Goal: Task Accomplishment & Management: Manage account settings

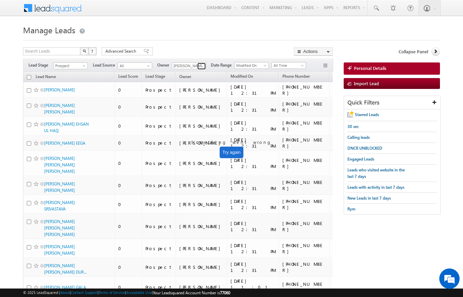
click at [203, 66] on span at bounding box center [202, 65] width 5 height 5
click at [199, 67] on link at bounding box center [201, 66] width 8 height 7
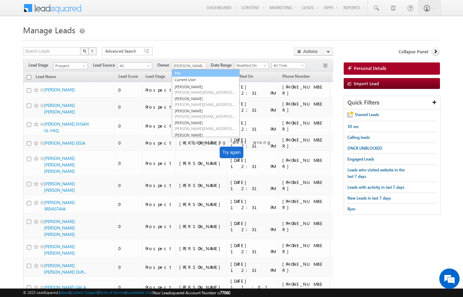
click at [181, 72] on link "Any" at bounding box center [206, 73] width 68 height 8
type input "Any"
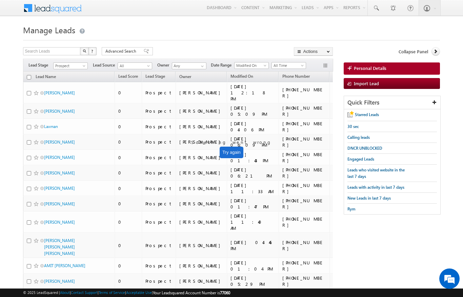
click at [89, 62] on div "Filters Lead Stage Prospect Prospect Lead Source All All Owner Aswathi Ezhunama…" at bounding box center [178, 65] width 310 height 13
click at [87, 64] on link "Prospect" at bounding box center [70, 65] width 35 height 7
click at [60, 79] on link "Contact" at bounding box center [71, 80] width 34 height 6
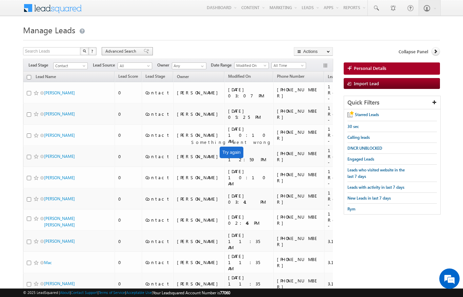
click at [122, 49] on span "Advanced Search" at bounding box center [121, 51] width 33 height 6
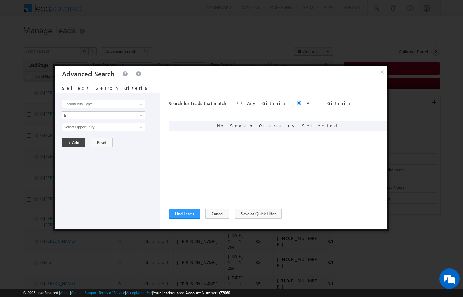
click at [88, 101] on input "Opportunity Type" at bounding box center [103, 104] width 83 height 8
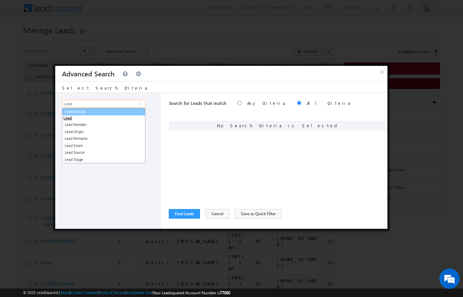
click at [79, 111] on link "Lead Activity" at bounding box center [103, 112] width 83 height 8
type input "Lead Activity"
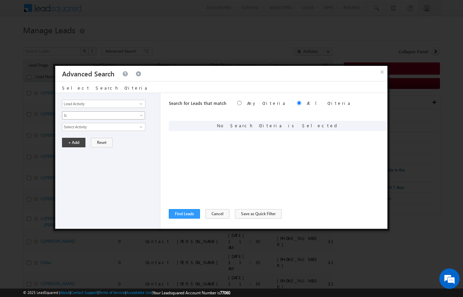
click at [70, 115] on span "Is" at bounding box center [99, 115] width 74 height 6
click at [95, 179] on div "Opportunity Type Lead Activity Task Sales Group Prospect Id Address 1 Address 2…" at bounding box center [107, 161] width 105 height 136
click at [91, 113] on span "Is" at bounding box center [99, 115] width 74 height 6
click at [65, 128] on link "Is Not" at bounding box center [103, 130] width 83 height 6
click at [69, 123] on input "Select Activity" at bounding box center [103, 127] width 83 height 8
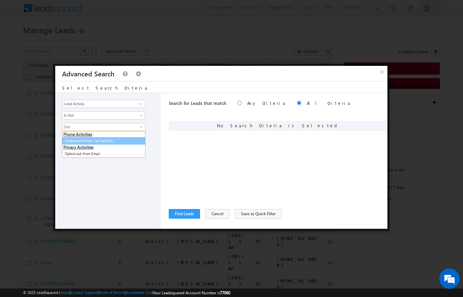
click at [105, 139] on link "Outbound Phone Call Activity" at bounding box center [103, 141] width 83 height 8
type input "Outbound Phone Call Activity"
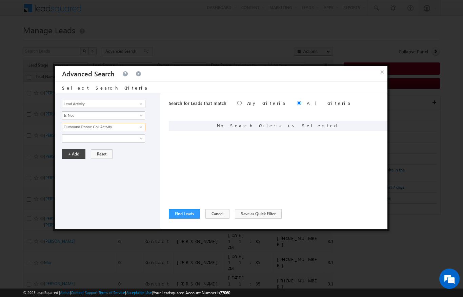
click at [66, 130] on input "Outbound Phone Call Activity" at bounding box center [103, 127] width 83 height 8
click at [78, 136] on span at bounding box center [99, 138] width 74 height 6
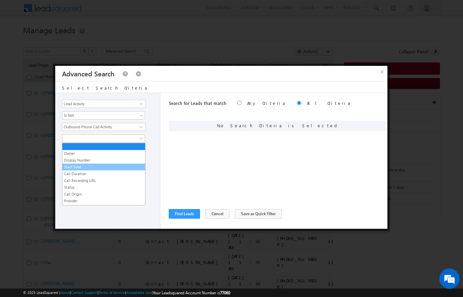
click at [71, 168] on link "Start Time" at bounding box center [103, 167] width 83 height 6
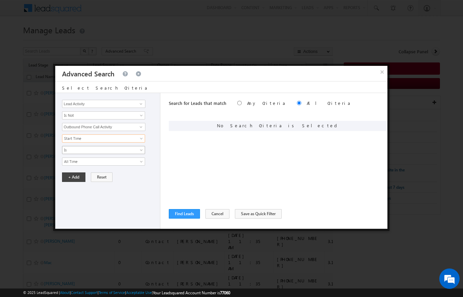
click at [66, 149] on span "Is" at bounding box center [99, 150] width 74 height 6
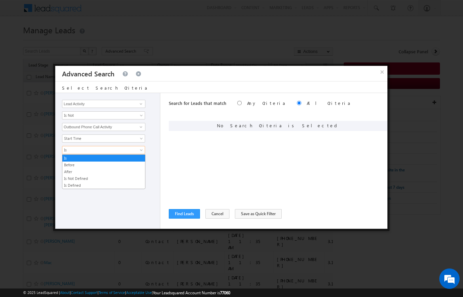
click at [77, 217] on div "Opportunity Type Lead Activity Task Sales Group Prospect Id Address 1 Address 2…" at bounding box center [107, 161] width 105 height 136
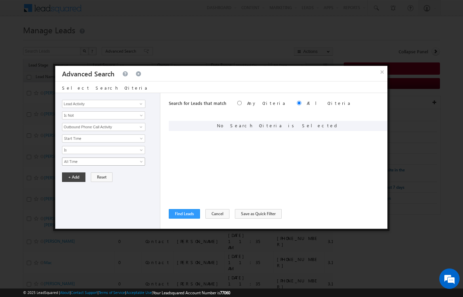
click at [72, 163] on span "All Time" at bounding box center [99, 161] width 74 height 6
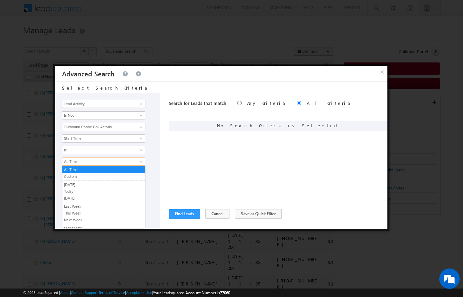
click at [69, 172] on link "All Time" at bounding box center [103, 170] width 83 height 6
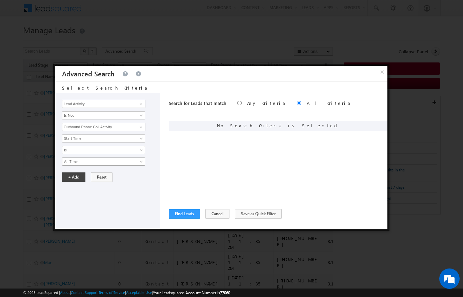
click at [69, 162] on span "All Time" at bounding box center [99, 161] width 74 height 6
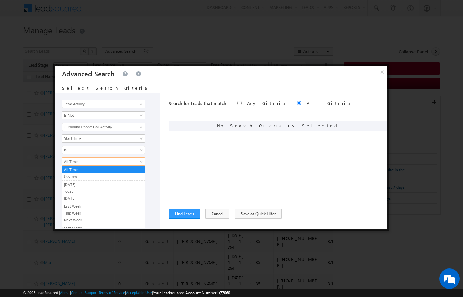
click at [30, 124] on div at bounding box center [231, 148] width 463 height 297
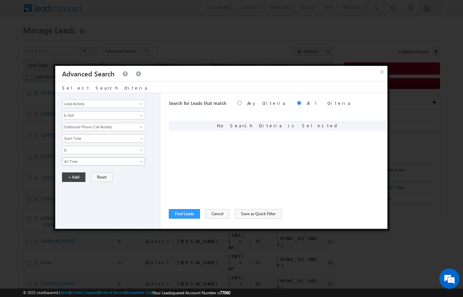
click at [66, 160] on span "All Time" at bounding box center [99, 161] width 74 height 6
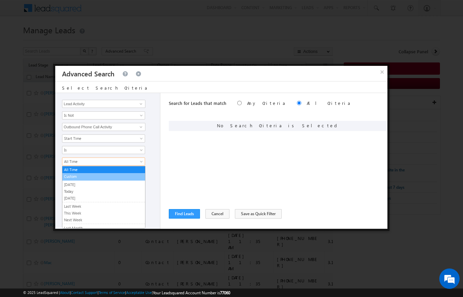
click at [67, 177] on link "Custom" at bounding box center [103, 176] width 83 height 6
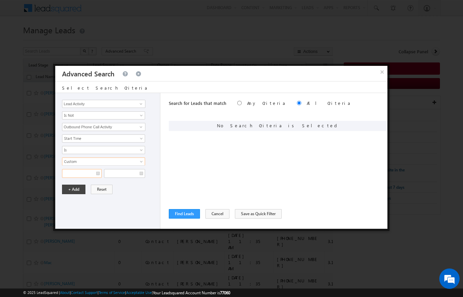
click at [67, 169] on input "text" at bounding box center [82, 173] width 40 height 9
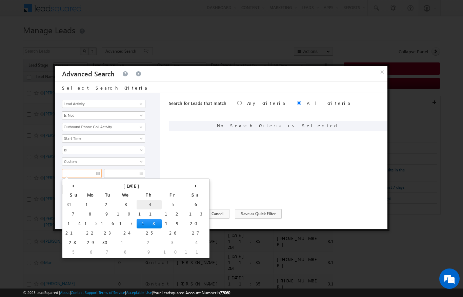
click at [137, 201] on td "4" at bounding box center [149, 204] width 25 height 9
type input "04/09/2025"
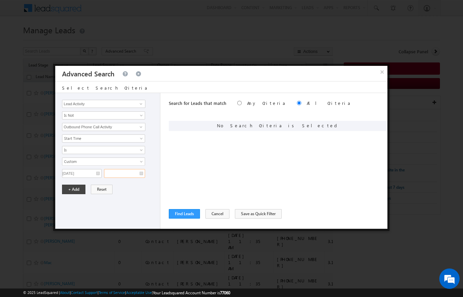
click at [123, 171] on input "text" at bounding box center [124, 173] width 41 height 9
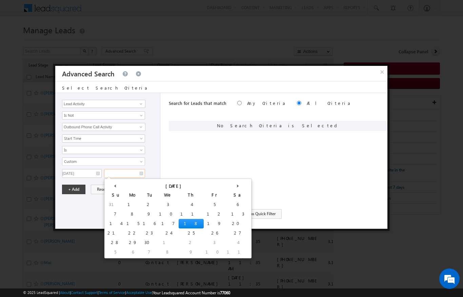
click at [179, 219] on td "18" at bounding box center [191, 223] width 25 height 9
type input "18/09/2025"
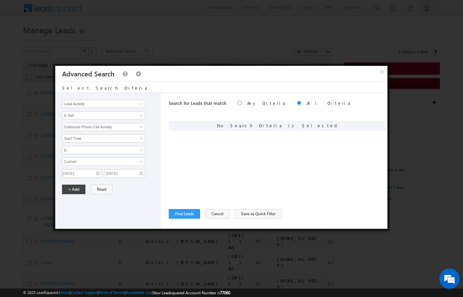
click at [69, 183] on div "Opportunity Type Lead Activity Task Sales Group Prospect Id Address 1 Address 2…" at bounding box center [107, 161] width 105 height 136
click at [69, 187] on button "+ Add" at bounding box center [73, 189] width 23 height 9
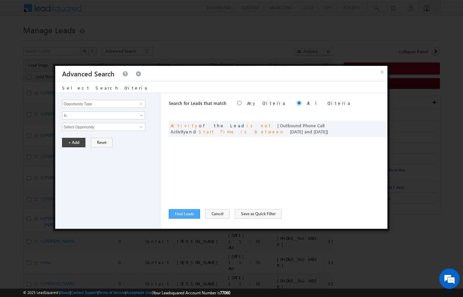
click at [185, 213] on button "Find Leads" at bounding box center [184, 213] width 31 height 9
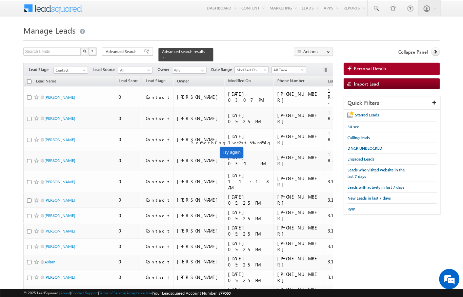
scroll to position [0, 0]
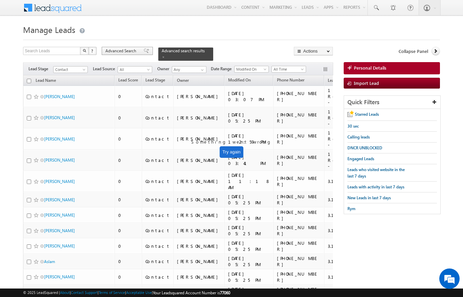
click at [119, 49] on span "Advanced Search" at bounding box center [121, 51] width 33 height 6
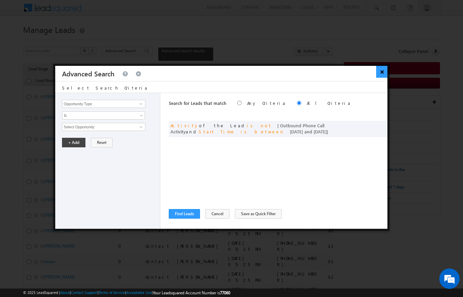
click at [382, 71] on button "×" at bounding box center [381, 72] width 11 height 12
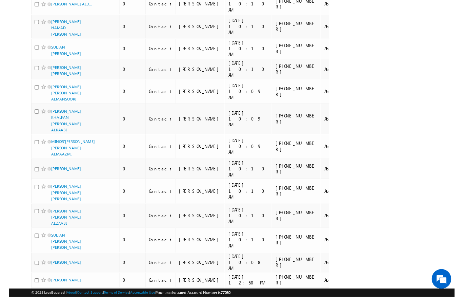
scroll to position [3450, 0]
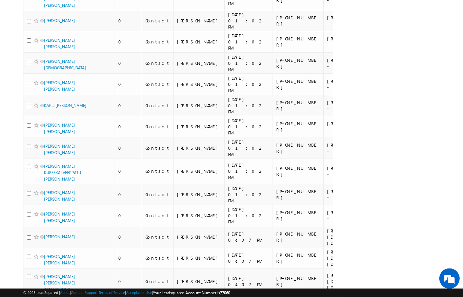
scroll to position [0, 0]
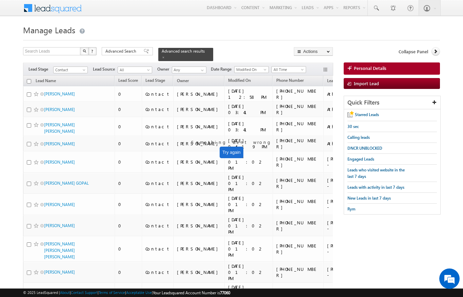
click at [30, 79] on input "checkbox" at bounding box center [29, 81] width 4 height 4
checkbox input "true"
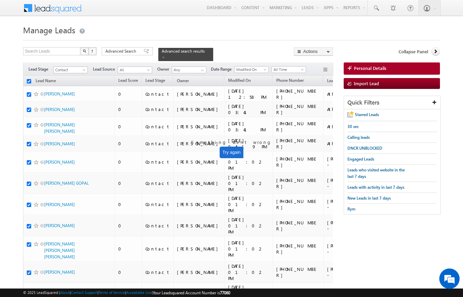
checkbox input "true"
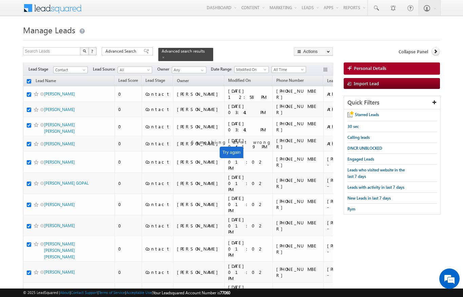
checkbox input "true"
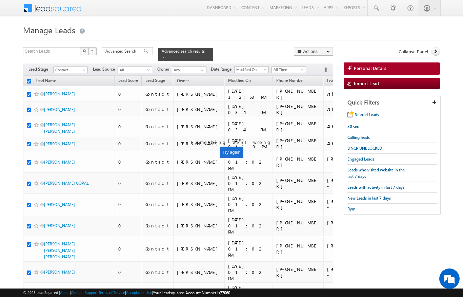
checkbox input "true"
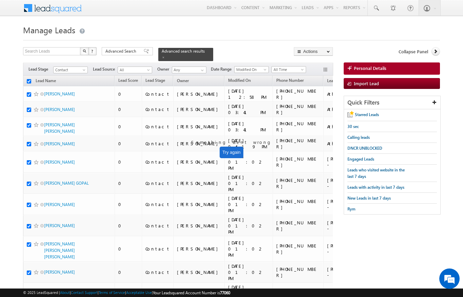
checkbox input "true"
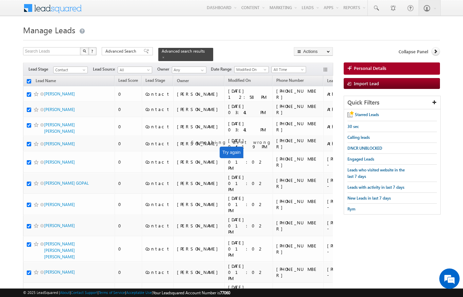
checkbox input "true"
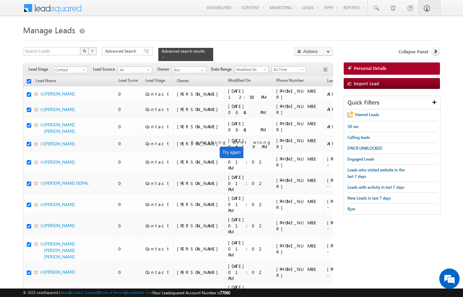
checkbox input "true"
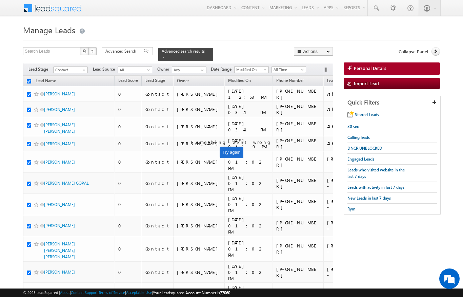
checkbox input "true"
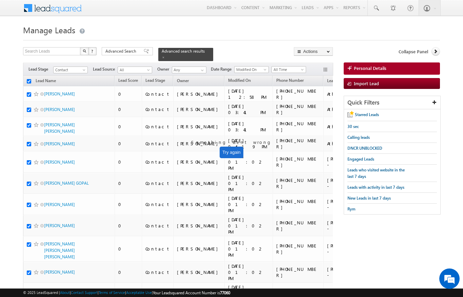
checkbox input "true"
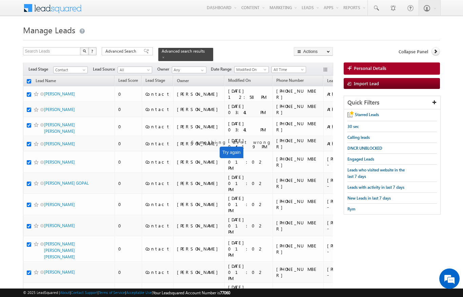
checkbox input "true"
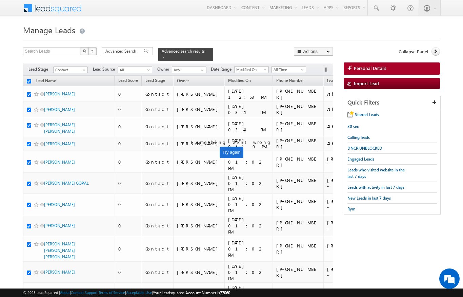
checkbox input "true"
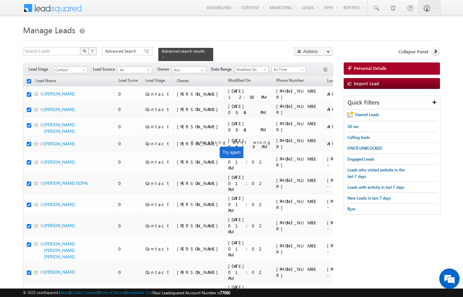
checkbox input "true"
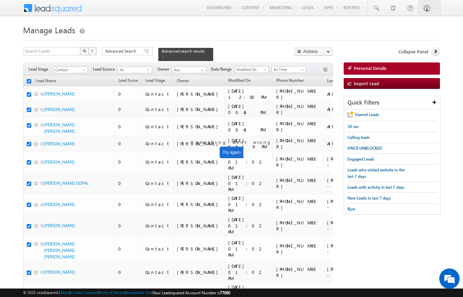
checkbox input "true"
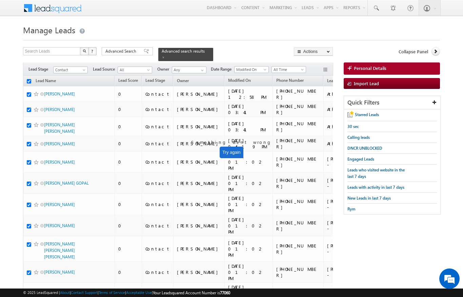
checkbox input "true"
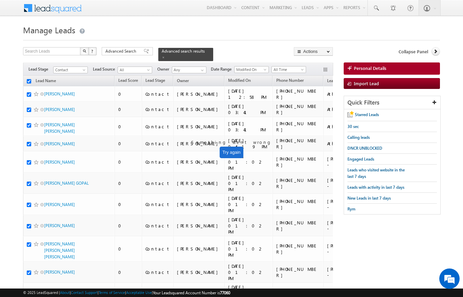
checkbox input "true"
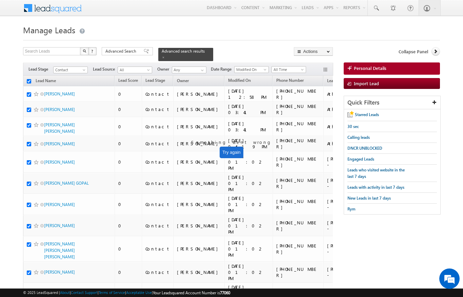
checkbox input "true"
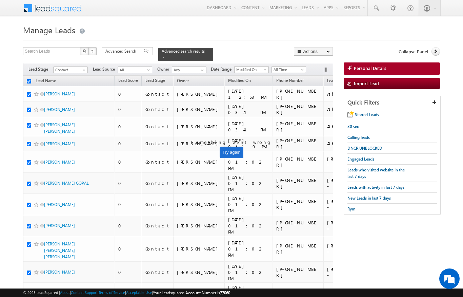
checkbox input "true"
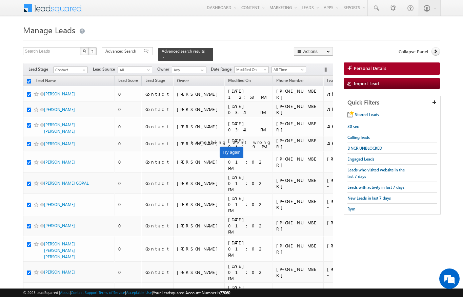
checkbox input "true"
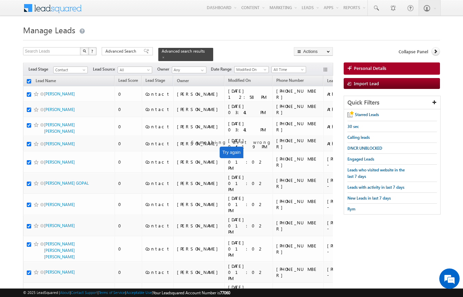
checkbox input "true"
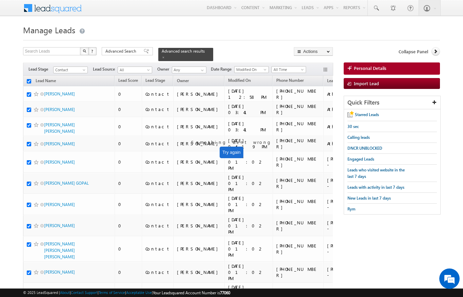
checkbox input "true"
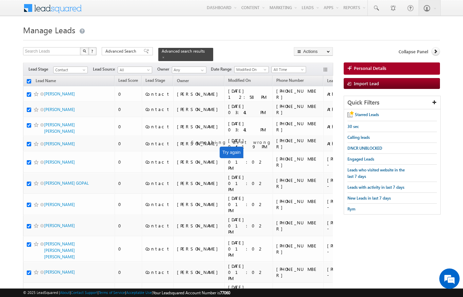
checkbox input "true"
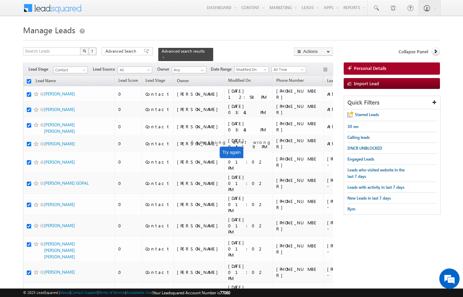
checkbox input "true"
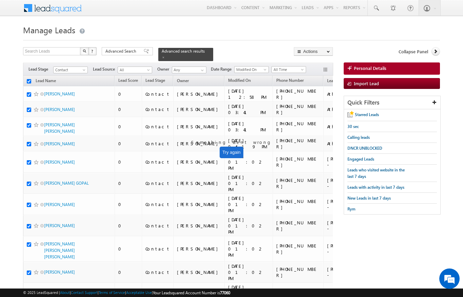
checkbox input "true"
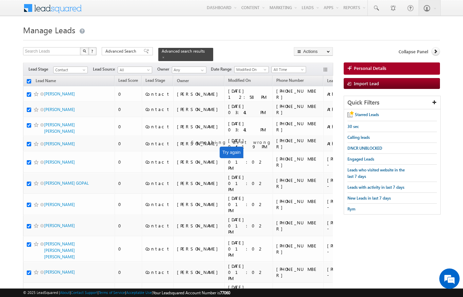
checkbox input "true"
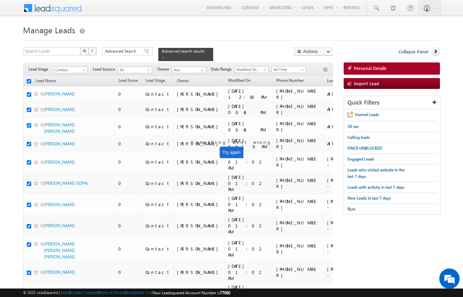
checkbox input "true"
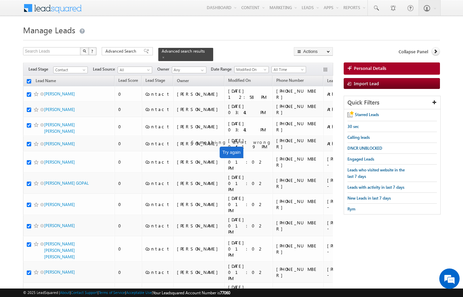
checkbox input "true"
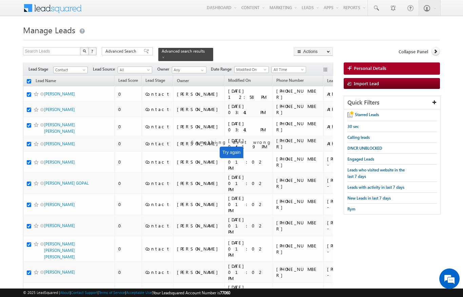
checkbox input "true"
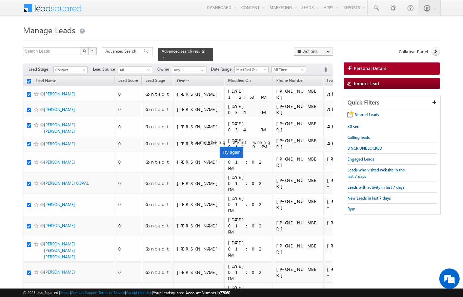
checkbox input "true"
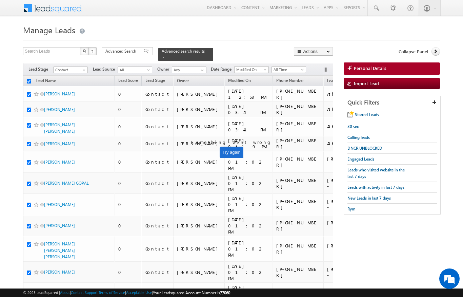
checkbox input "true"
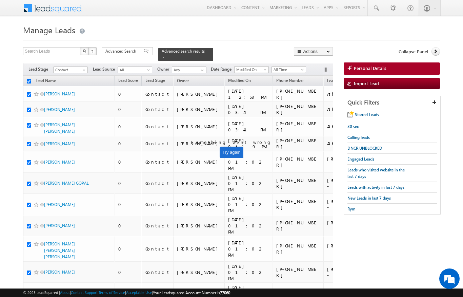
checkbox input "true"
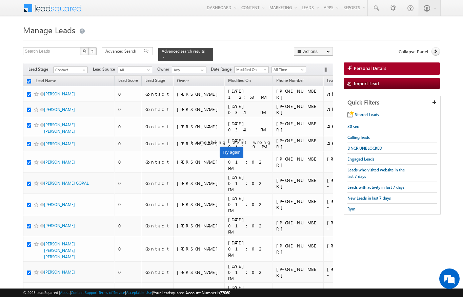
checkbox input "true"
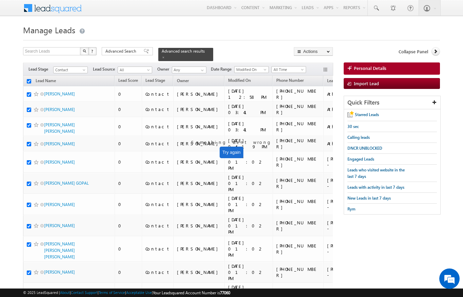
checkbox input "true"
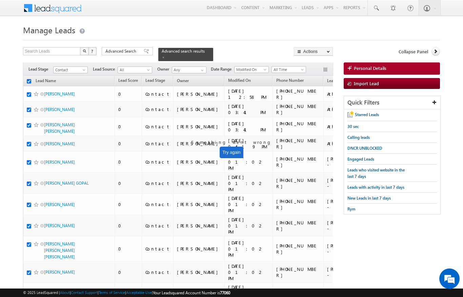
checkbox input "true"
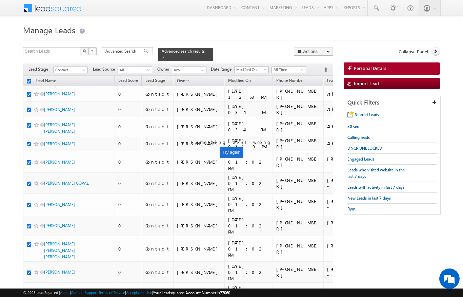
checkbox input "true"
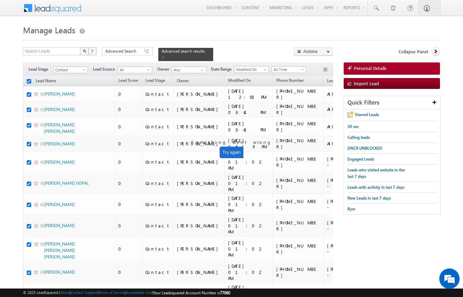
checkbox input "true"
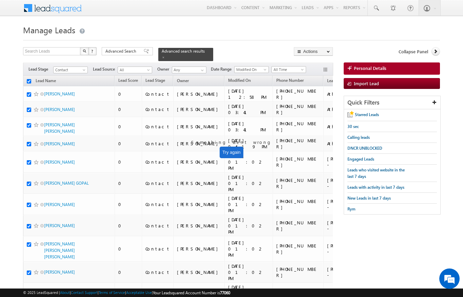
checkbox input "true"
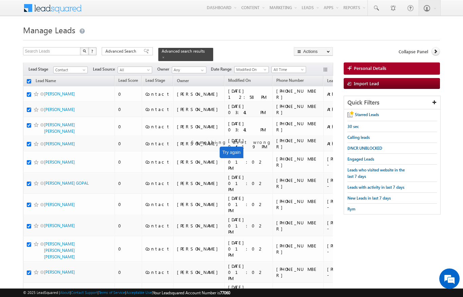
checkbox input "true"
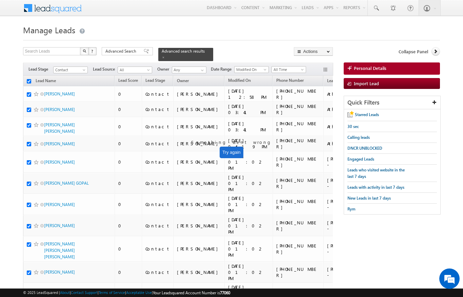
checkbox input "true"
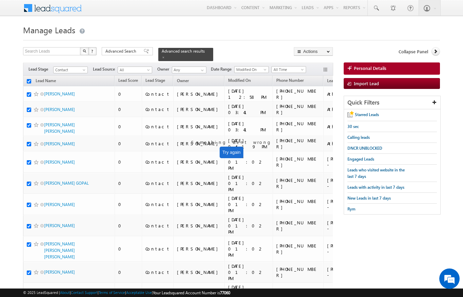
checkbox input "true"
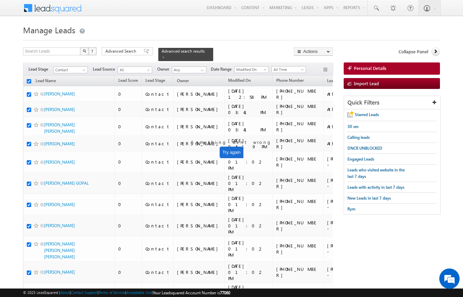
checkbox input "true"
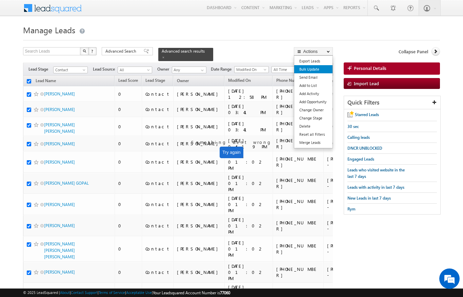
click at [314, 69] on link "Bulk Update" at bounding box center [313, 69] width 38 height 8
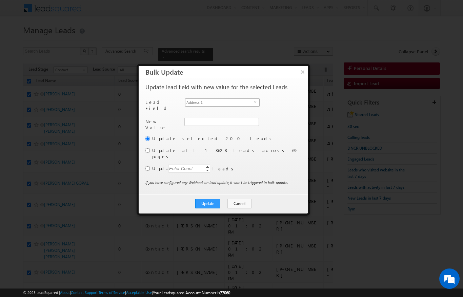
click at [253, 102] on span "Address 1" at bounding box center [220, 102] width 69 height 7
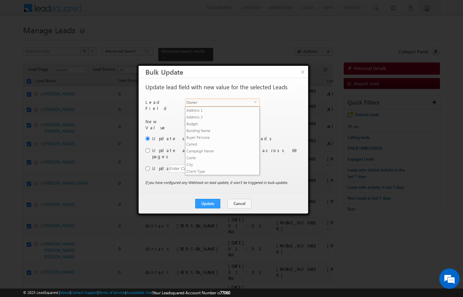
scroll to position [265, 0]
click at [221, 174] on li "Owner" at bounding box center [223, 177] width 74 height 7
click at [174, 164] on div "Enter Count" at bounding box center [181, 168] width 26 height 8
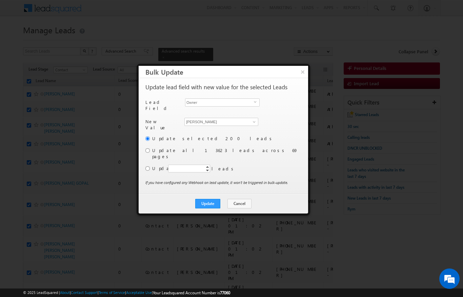
click at [144, 149] on div "Another user is the owner of this account. Update lead field with new value for…" at bounding box center [224, 136] width 170 height 116
click at [149, 148] on input "radio" at bounding box center [148, 150] width 4 height 4
click at [148, 166] on input "radio" at bounding box center [148, 168] width 4 height 4
click at [184, 164] on div "Enter Count" at bounding box center [181, 168] width 26 height 8
click at [149, 145] on div "Update selected 200 leads Update all 13623 leads across 69 pages Update Enter C…" at bounding box center [223, 157] width 155 height 44
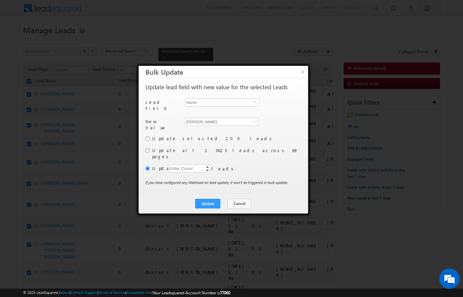
click at [178, 164] on div "Enter Count" at bounding box center [181, 168] width 26 height 8
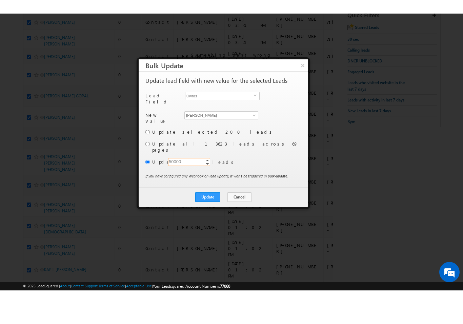
scroll to position [74, 0]
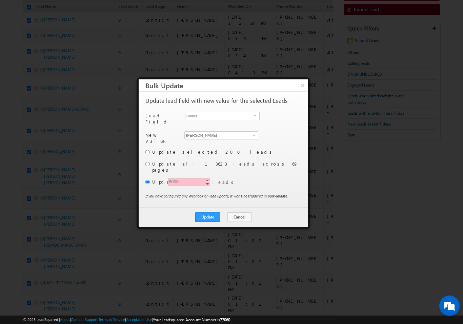
click at [255, 155] on div "Update selected 200 leads Update all 13623 leads across 69 pages Update Enter C…" at bounding box center [223, 171] width 155 height 44
click at [211, 212] on button "Update" at bounding box center [207, 216] width 25 height 9
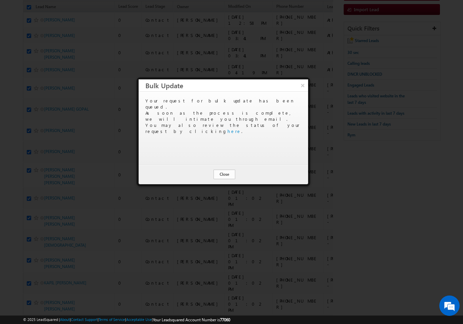
click at [229, 175] on button "Close" at bounding box center [225, 174] width 22 height 9
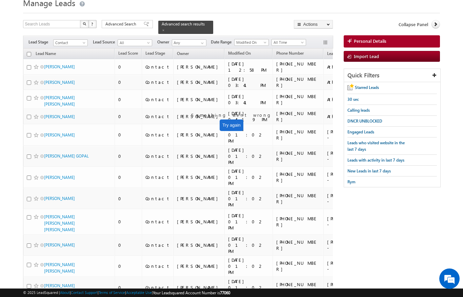
scroll to position [0, 0]
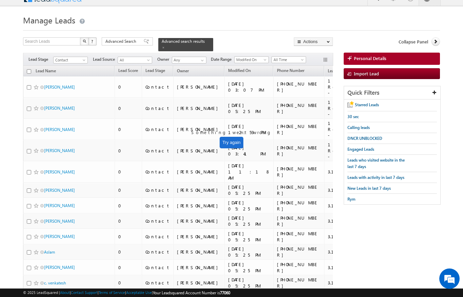
scroll to position [9, 0]
click at [124, 42] on span "Advanced Search" at bounding box center [121, 42] width 33 height 6
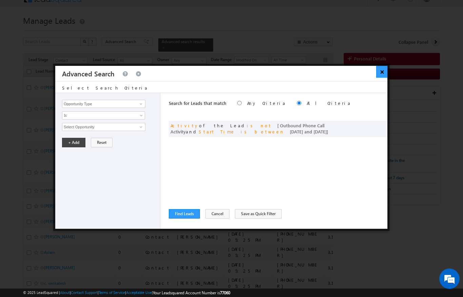
click at [381, 73] on button "×" at bounding box center [381, 72] width 11 height 12
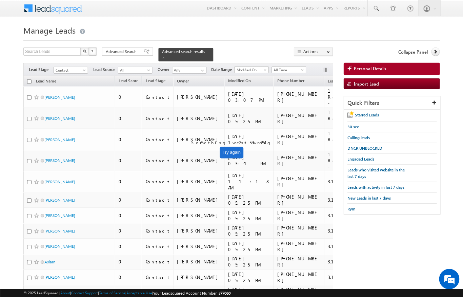
scroll to position [0, 0]
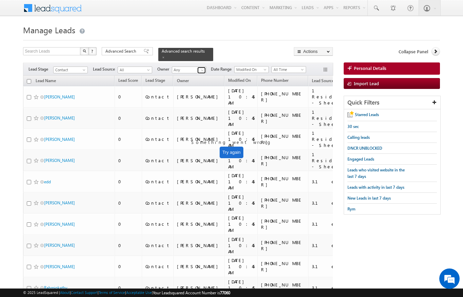
click at [200, 67] on span at bounding box center [202, 69] width 5 height 5
click at [205, 67] on link at bounding box center [201, 70] width 8 height 7
click at [207, 66] on input "Any" at bounding box center [189, 69] width 35 height 7
click at [203, 67] on span at bounding box center [202, 69] width 5 height 5
click at [205, 75] on link "[PERSON_NAME] [PERSON_NAME][EMAIL_ADDRESS][PERSON_NAME][DOMAIN_NAME]" at bounding box center [206, 79] width 68 height 13
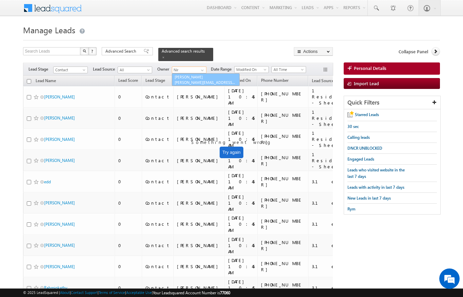
type input "[PERSON_NAME]"
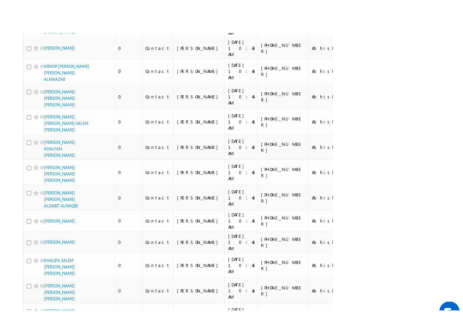
scroll to position [3461, 0]
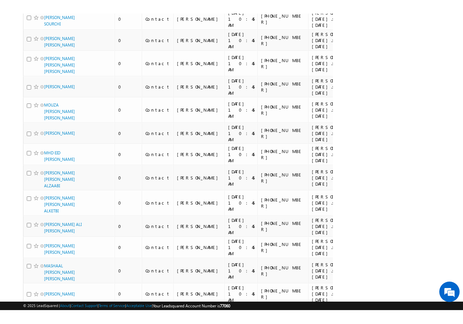
scroll to position [4209, 0]
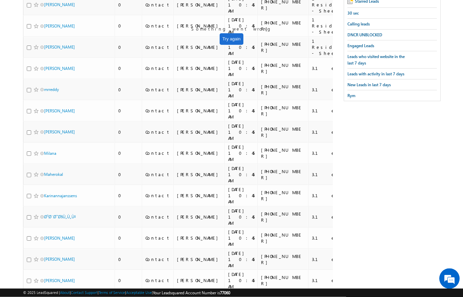
scroll to position [0, 0]
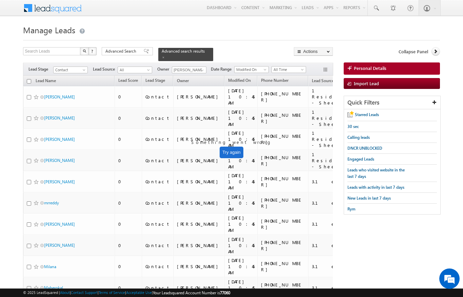
click at [27, 79] on input "checkbox" at bounding box center [29, 81] width 4 height 4
checkbox input "true"
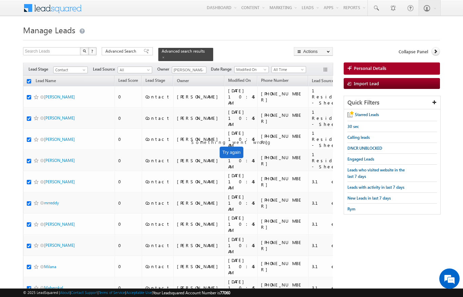
checkbox input "true"
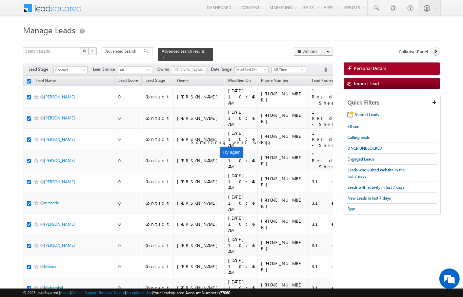
checkbox input "true"
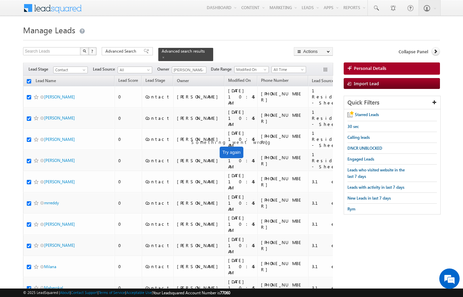
checkbox input "true"
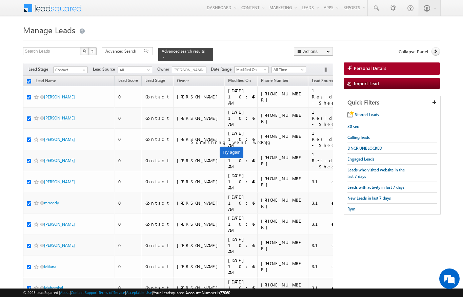
checkbox input "true"
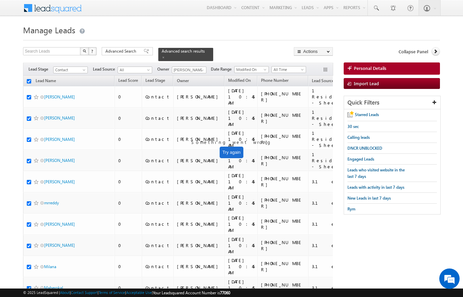
checkbox input "true"
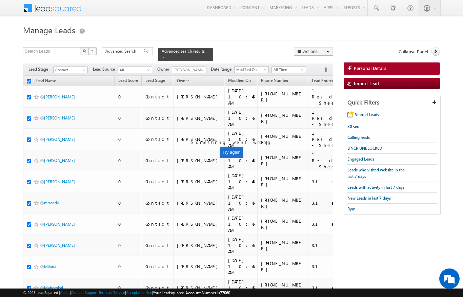
checkbox input "true"
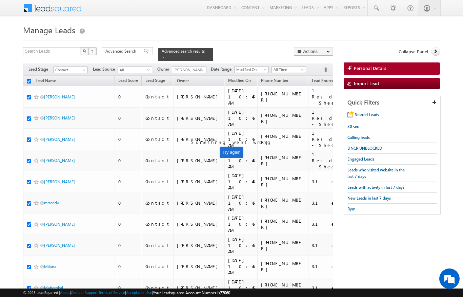
checkbox input "true"
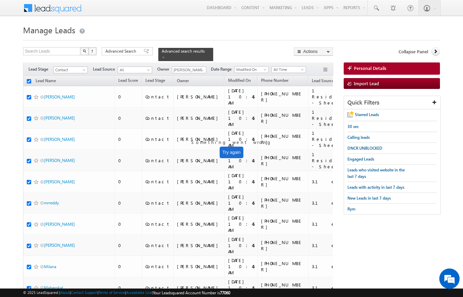
checkbox input "true"
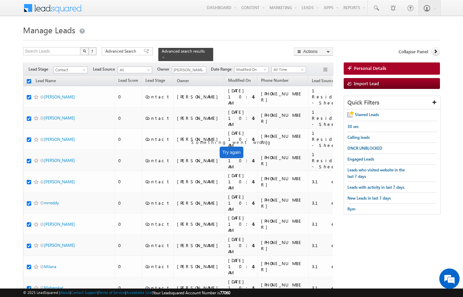
checkbox input "true"
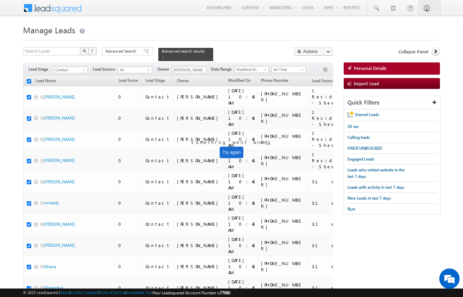
checkbox input "true"
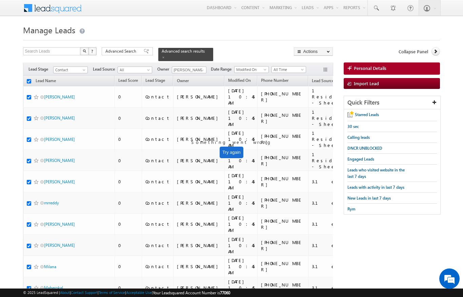
checkbox input "true"
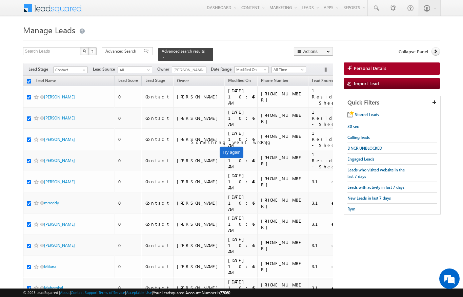
checkbox input "true"
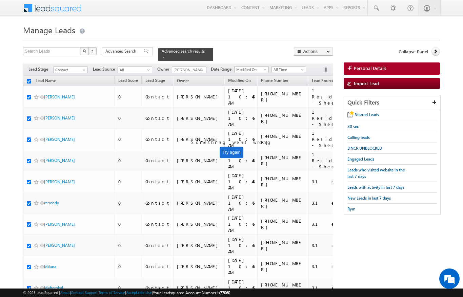
checkbox input "true"
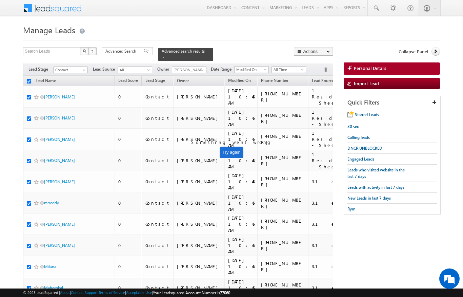
checkbox input "true"
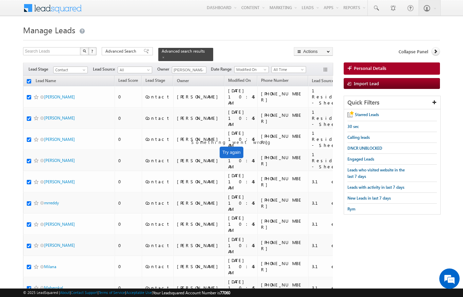
checkbox input "true"
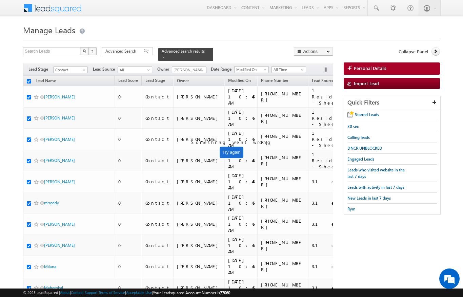
checkbox input "true"
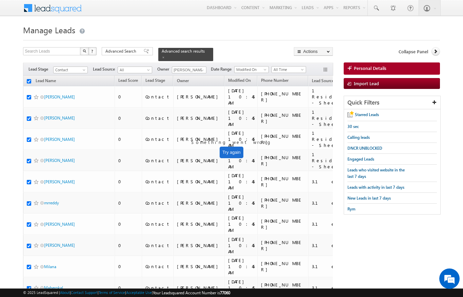
checkbox input "true"
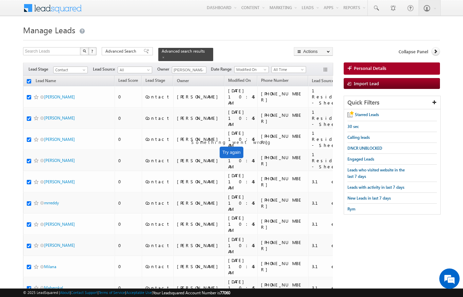
checkbox input "true"
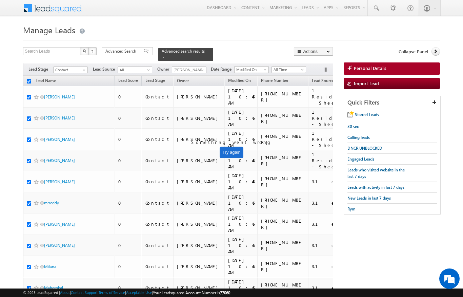
checkbox input "true"
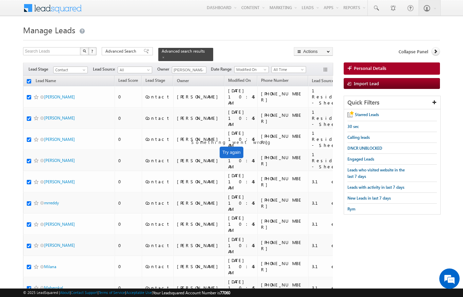
checkbox input "true"
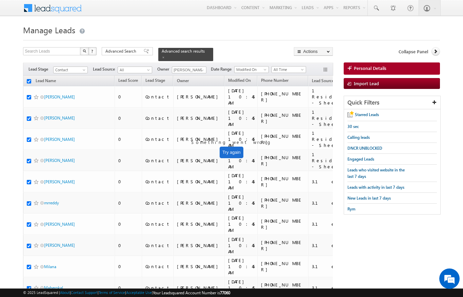
checkbox input "true"
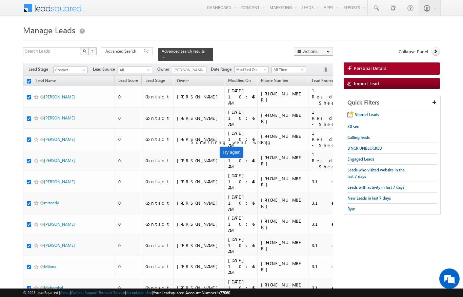
checkbox input "true"
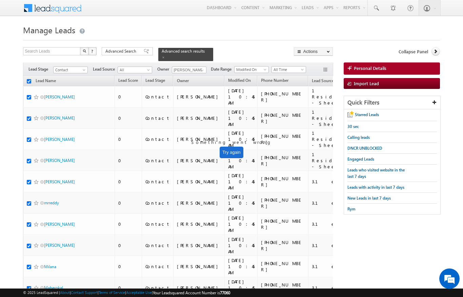
checkbox input "true"
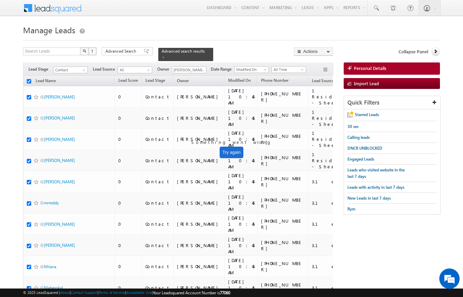
checkbox input "true"
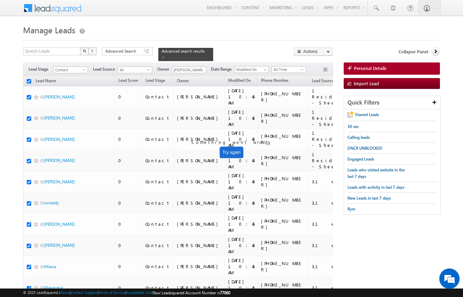
checkbox input "true"
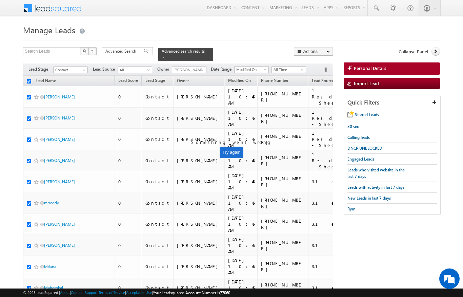
checkbox input "true"
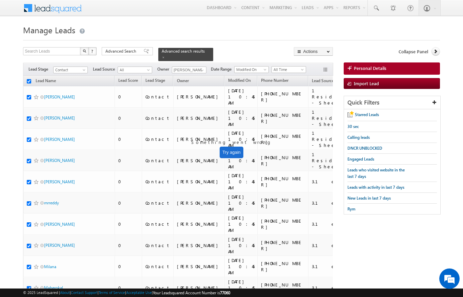
checkbox input "true"
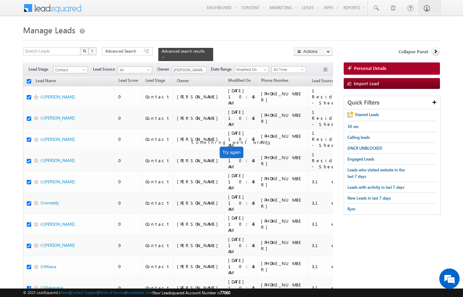
checkbox input "true"
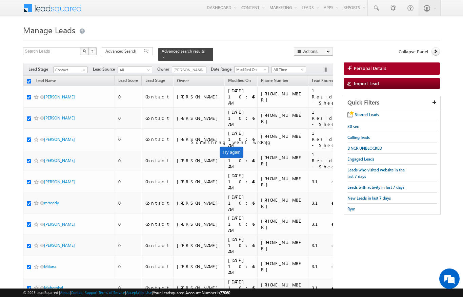
checkbox input "true"
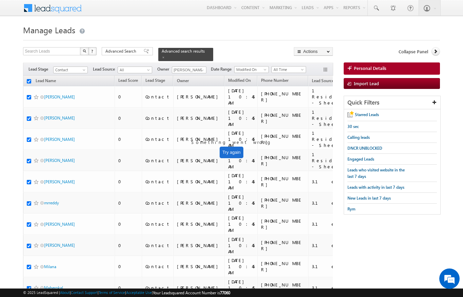
checkbox input "true"
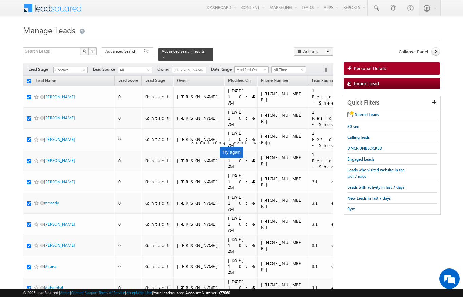
checkbox input "true"
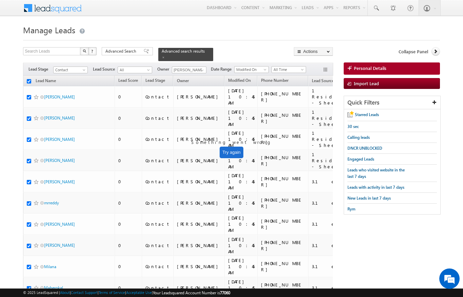
checkbox input "true"
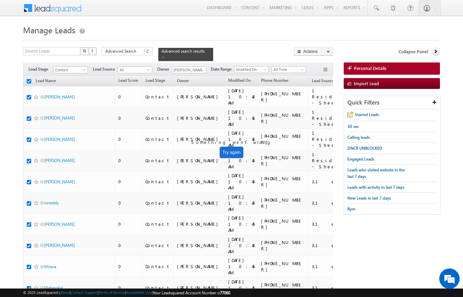
checkbox input "true"
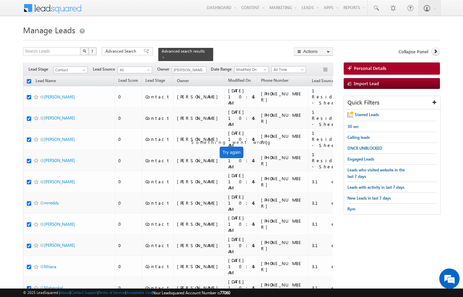
checkbox input "true"
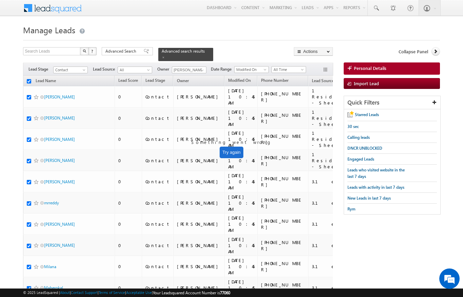
checkbox input "true"
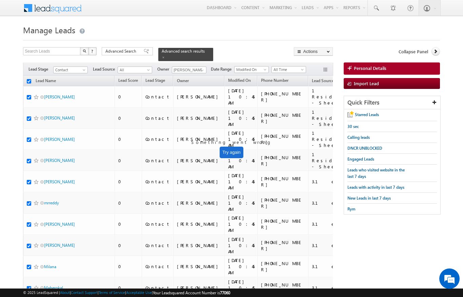
checkbox input "true"
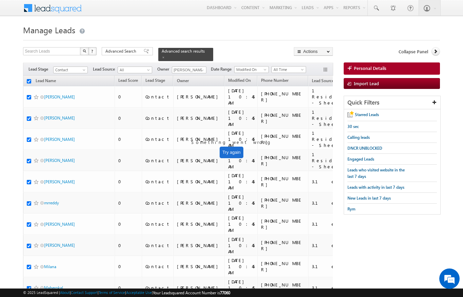
checkbox input "true"
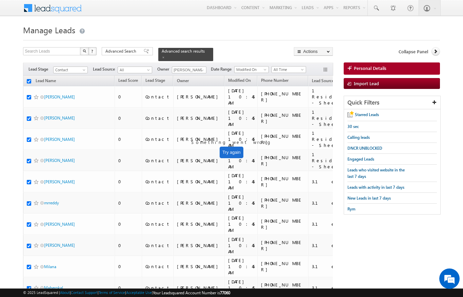
checkbox input "true"
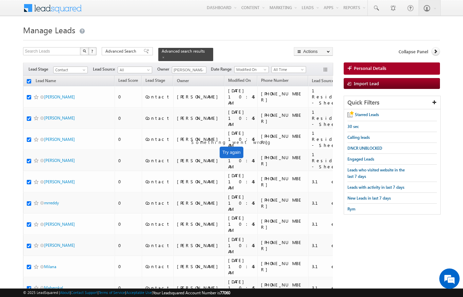
checkbox input "true"
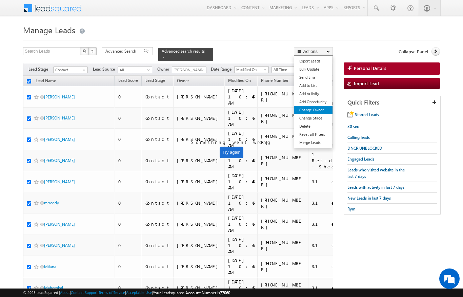
click at [319, 112] on link "Change Owner" at bounding box center [313, 110] width 38 height 8
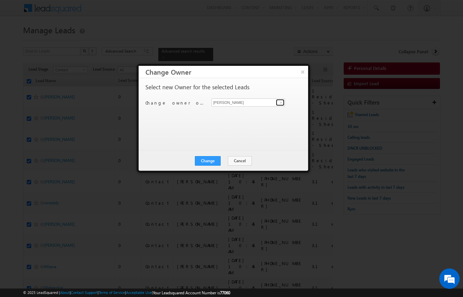
click at [277, 100] on link at bounding box center [280, 102] width 8 height 7
click at [283, 104] on span at bounding box center [280, 102] width 5 height 5
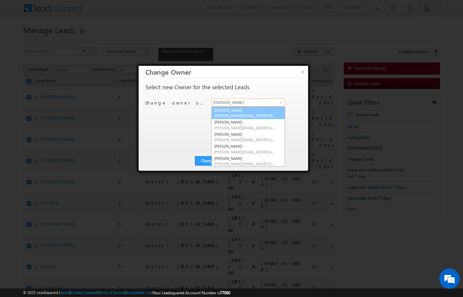
click at [228, 112] on link "[PERSON_NAME] [PERSON_NAME][EMAIL_ADDRESS][DOMAIN_NAME]" at bounding box center [249, 112] width 74 height 13
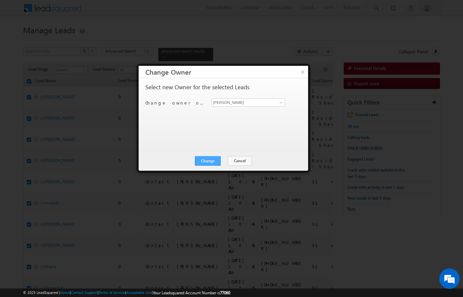
click at [211, 162] on button "Change" at bounding box center [208, 160] width 26 height 9
click at [228, 162] on button "Close" at bounding box center [225, 160] width 22 height 9
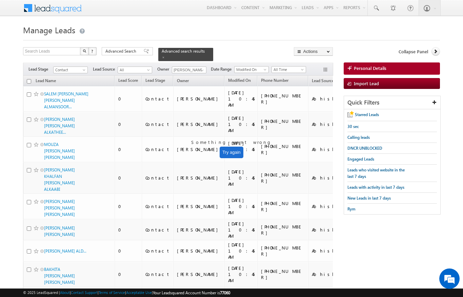
click at [28, 79] on input "checkbox" at bounding box center [29, 81] width 4 height 4
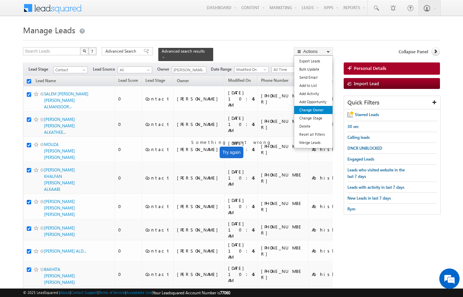
click at [316, 112] on link "Change Owner" at bounding box center [313, 110] width 38 height 8
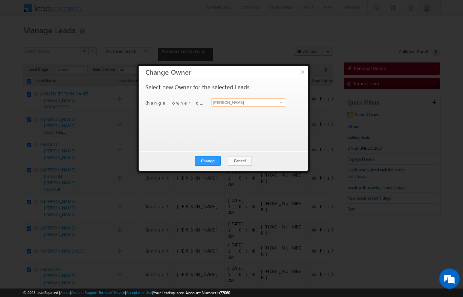
click at [274, 100] on input "[PERSON_NAME]" at bounding box center [249, 102] width 74 height 8
click at [279, 101] on span at bounding box center [280, 102] width 5 height 5
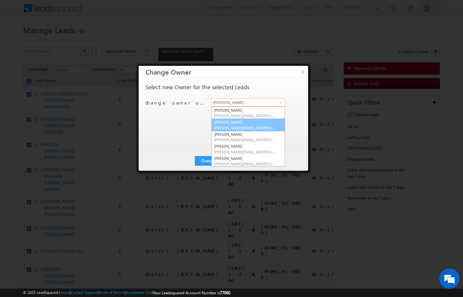
click at [240, 123] on link "[PERSON_NAME] [PERSON_NAME][EMAIL_ADDRESS][PERSON_NAME][DOMAIN_NAME]" at bounding box center [249, 124] width 74 height 13
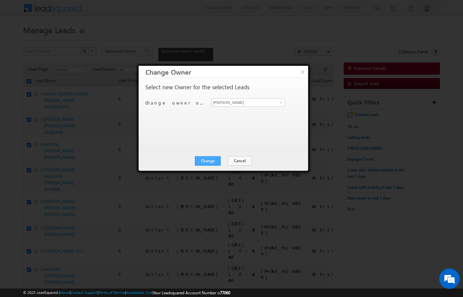
click at [208, 163] on button "Change" at bounding box center [208, 160] width 26 height 9
click at [229, 158] on button "Close" at bounding box center [225, 160] width 22 height 9
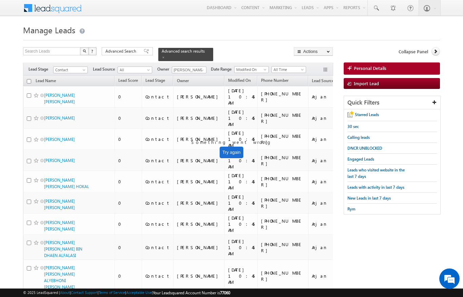
click at [27, 79] on input "checkbox" at bounding box center [29, 81] width 4 height 4
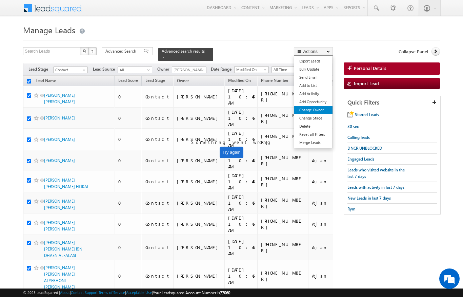
click at [322, 110] on link "Change Owner" at bounding box center [313, 110] width 38 height 8
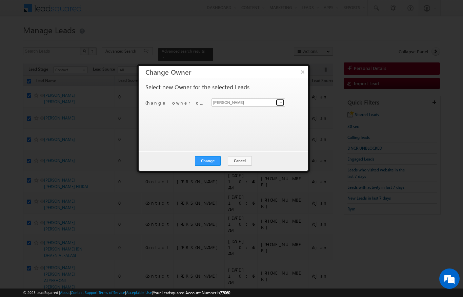
click at [278, 100] on link at bounding box center [280, 102] width 8 height 7
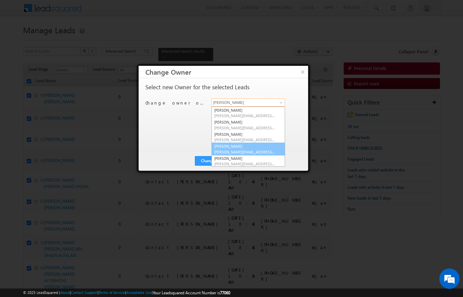
click at [237, 149] on span "[PERSON_NAME][EMAIL_ADDRESS][DOMAIN_NAME]" at bounding box center [244, 151] width 61 height 5
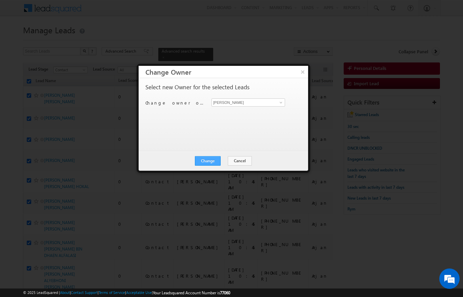
click at [209, 161] on button "Change" at bounding box center [208, 160] width 26 height 9
click at [226, 158] on button "Close" at bounding box center [225, 160] width 22 height 9
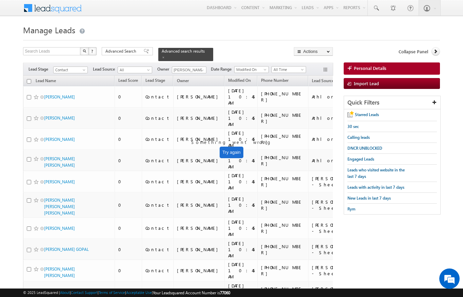
click at [29, 79] on input "checkbox" at bounding box center [29, 81] width 4 height 4
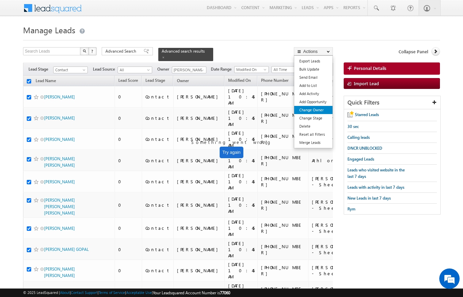
click at [318, 111] on link "Change Owner" at bounding box center [313, 110] width 38 height 8
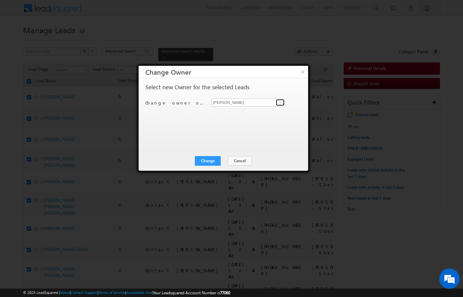
click at [279, 100] on span at bounding box center [280, 102] width 5 height 5
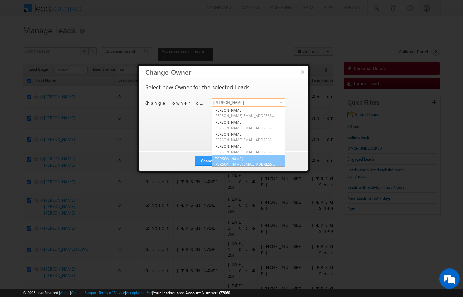
scroll to position [1, 0]
click at [234, 155] on link "[PERSON_NAME] [PERSON_NAME][EMAIL_ADDRESS][PERSON_NAME][DOMAIN_NAME]" at bounding box center [249, 160] width 74 height 13
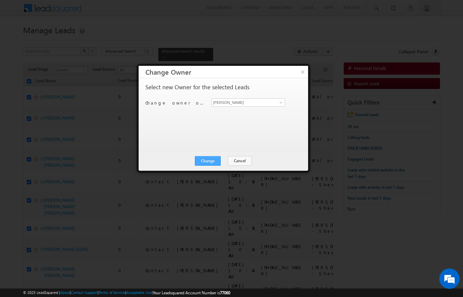
click at [217, 156] on button "Change" at bounding box center [208, 160] width 26 height 9
click at [232, 159] on button "Close" at bounding box center [225, 160] width 22 height 9
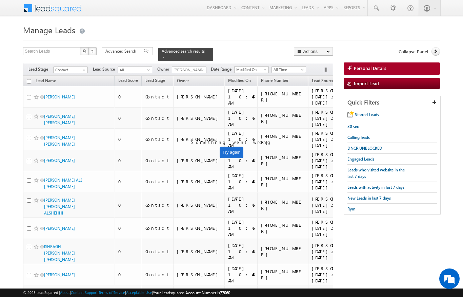
click at [28, 79] on input "checkbox" at bounding box center [29, 81] width 4 height 4
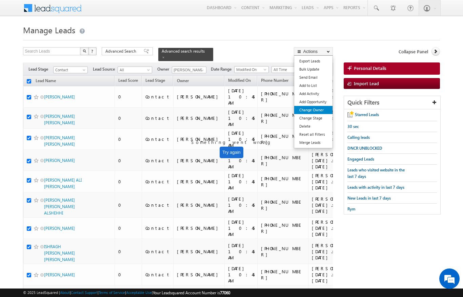
click at [318, 110] on link "Change Owner" at bounding box center [313, 110] width 38 height 8
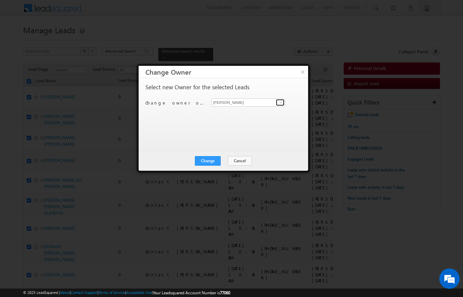
click at [281, 101] on span at bounding box center [280, 102] width 5 height 5
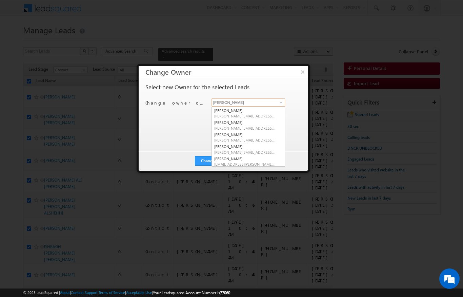
scroll to position [51, 0]
click at [248, 122] on span "[PERSON_NAME][EMAIL_ADDRESS][DOMAIN_NAME]" at bounding box center [244, 124] width 61 height 5
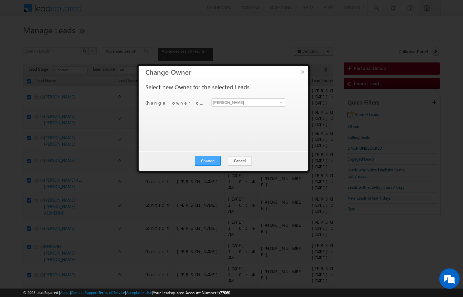
click at [213, 156] on button "Change" at bounding box center [208, 160] width 26 height 9
click at [226, 161] on button "Close" at bounding box center [225, 160] width 22 height 9
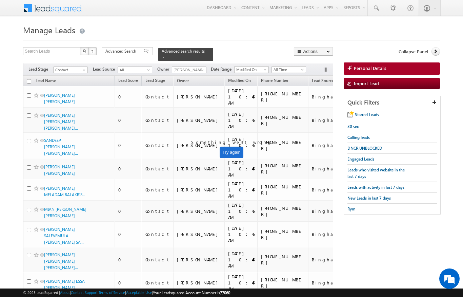
click at [28, 79] on input "checkbox" at bounding box center [29, 81] width 4 height 4
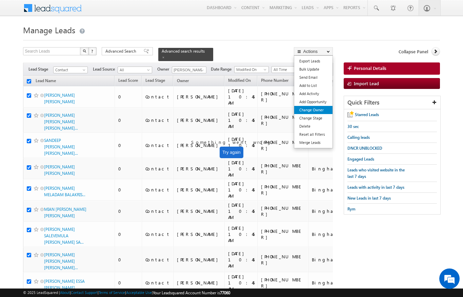
click at [318, 111] on link "Change Owner" at bounding box center [313, 110] width 38 height 8
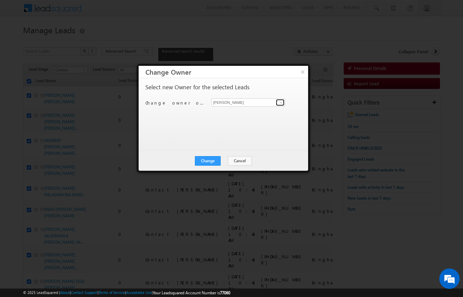
click at [280, 103] on span at bounding box center [280, 102] width 5 height 5
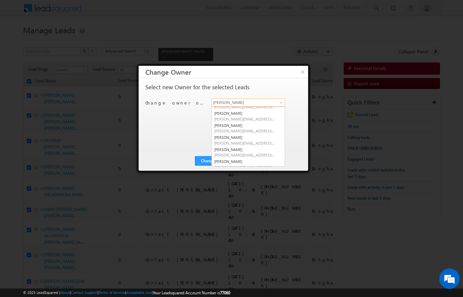
scroll to position [34, 0]
click at [238, 148] on link "[PERSON_NAME] [PERSON_NAME][EMAIL_ADDRESS][DOMAIN_NAME]" at bounding box center [249, 150] width 74 height 13
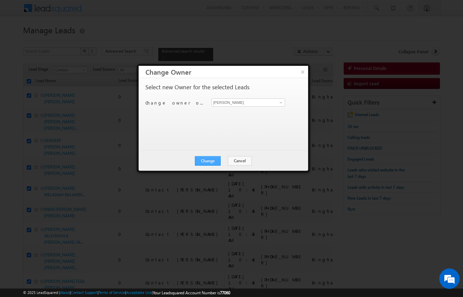
click at [220, 160] on button "Change" at bounding box center [208, 160] width 26 height 9
click at [227, 158] on button "Close" at bounding box center [225, 160] width 22 height 9
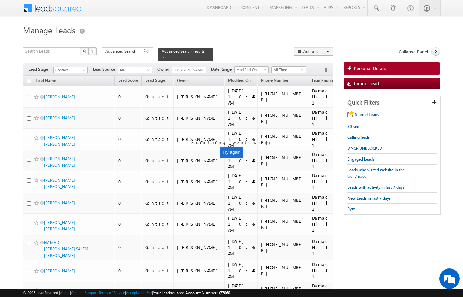
click at [28, 79] on input "checkbox" at bounding box center [29, 81] width 4 height 4
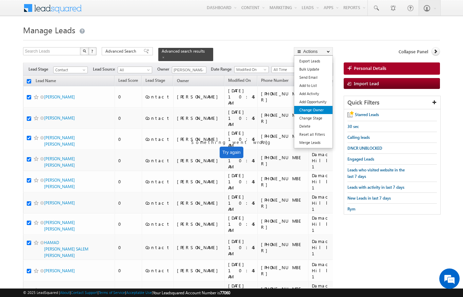
click at [317, 110] on link "Change Owner" at bounding box center [313, 110] width 38 height 8
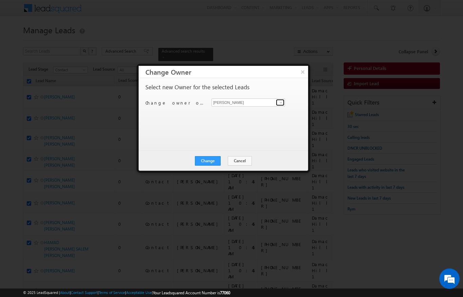
click at [281, 102] on span at bounding box center [280, 102] width 5 height 5
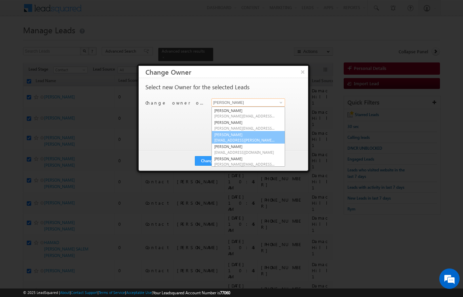
scroll to position [71, 0]
click at [238, 138] on span "[EMAIL_ADDRESS][PERSON_NAME][DOMAIN_NAME]" at bounding box center [244, 140] width 61 height 5
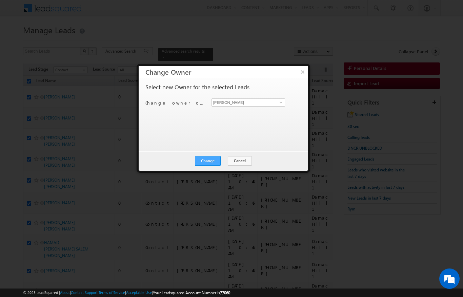
click at [212, 161] on button "Change" at bounding box center [208, 160] width 26 height 9
click at [226, 160] on button "Close" at bounding box center [225, 160] width 22 height 9
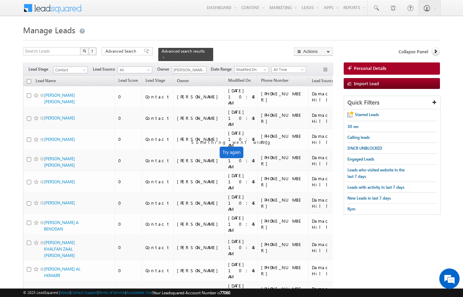
click at [31, 79] on input "checkbox" at bounding box center [29, 81] width 4 height 4
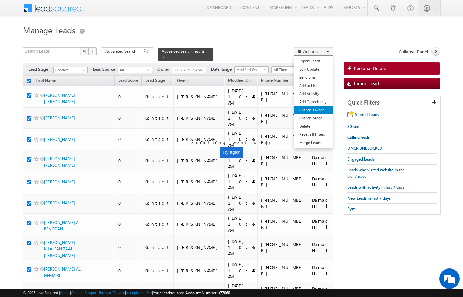
click at [319, 111] on link "Change Owner" at bounding box center [313, 110] width 38 height 8
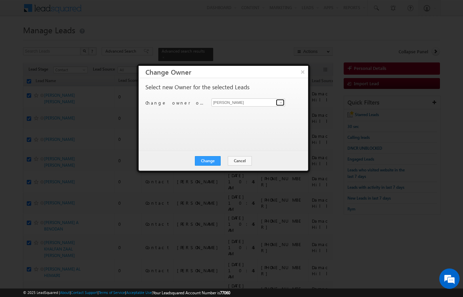
click at [280, 101] on span at bounding box center [280, 102] width 5 height 5
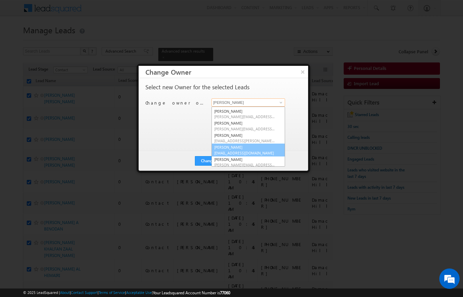
click at [240, 147] on link "[PERSON_NAME] [PERSON_NAME][EMAIL_ADDRESS][DOMAIN_NAME]" at bounding box center [249, 149] width 74 height 13
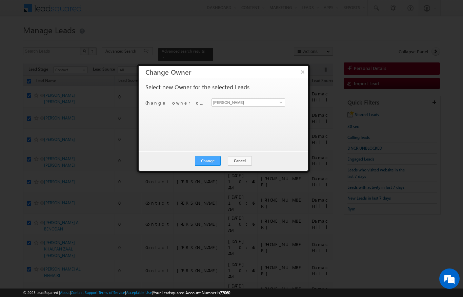
click at [213, 162] on button "Change" at bounding box center [208, 160] width 26 height 9
click at [230, 158] on button "Close" at bounding box center [225, 160] width 22 height 9
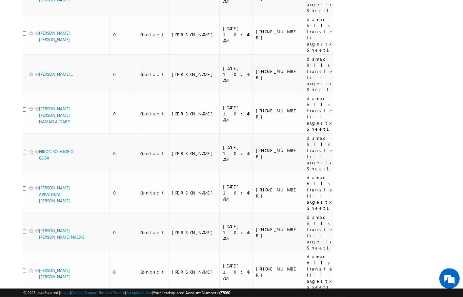
scroll to position [0, 0]
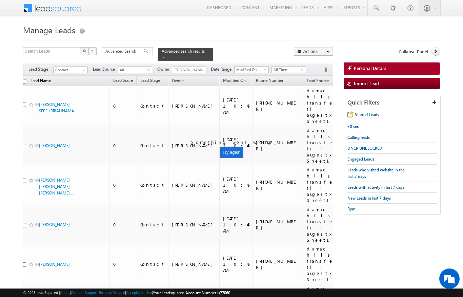
click at [29, 78] on link "Lead Name" at bounding box center [40, 81] width 27 height 9
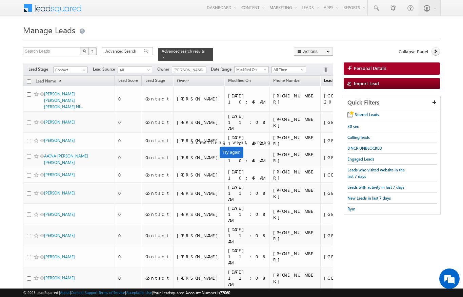
click at [324, 78] on span "Lead Source" at bounding box center [335, 80] width 22 height 5
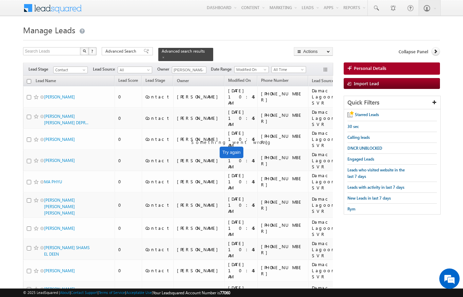
click at [27, 79] on input "checkbox" at bounding box center [29, 81] width 4 height 4
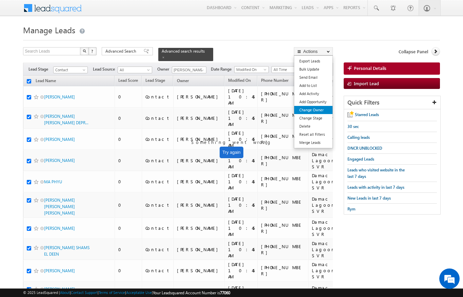
click at [318, 112] on link "Change Owner" at bounding box center [313, 110] width 38 height 8
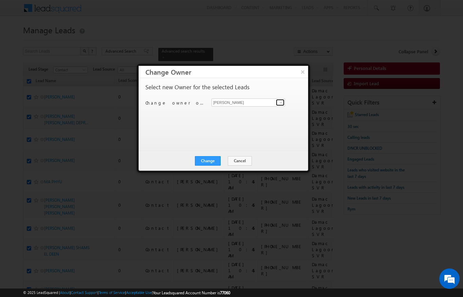
click at [279, 102] on span at bounding box center [280, 102] width 5 height 5
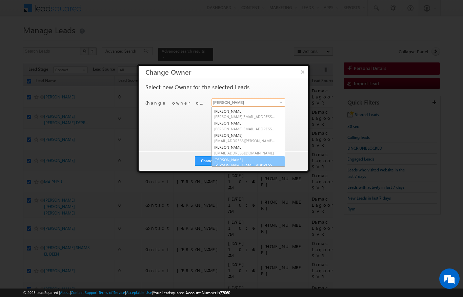
scroll to position [72, 0]
click at [229, 162] on span "[PERSON_NAME][EMAIL_ADDRESS][DOMAIN_NAME]" at bounding box center [244, 164] width 61 height 5
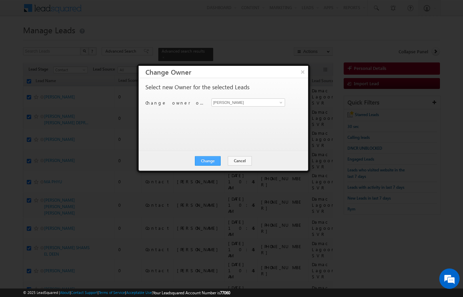
click at [211, 158] on button "Change" at bounding box center [208, 160] width 26 height 9
click at [225, 170] on div "Change Cancel Close" at bounding box center [224, 161] width 170 height 20
click at [219, 156] on button "Close" at bounding box center [225, 160] width 22 height 9
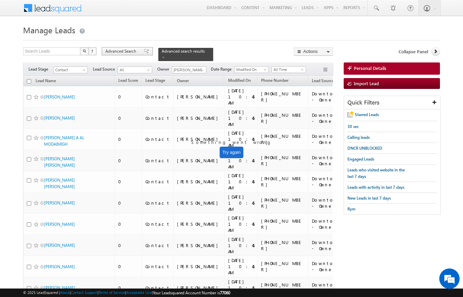
click at [129, 49] on span "Advanced Search" at bounding box center [121, 51] width 33 height 6
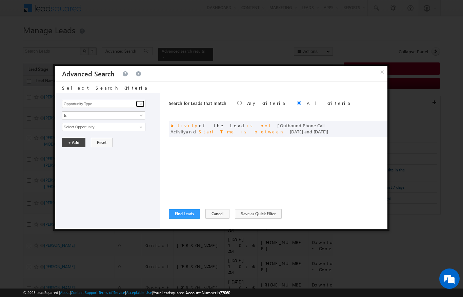
click at [144, 106] on link at bounding box center [140, 103] width 8 height 7
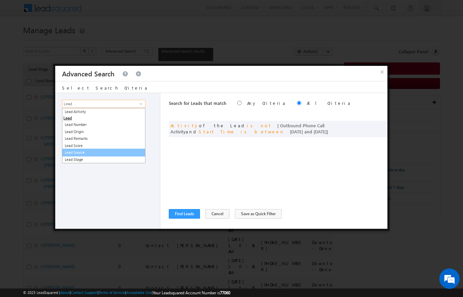
click at [71, 150] on link "Lead Source" at bounding box center [103, 153] width 83 height 8
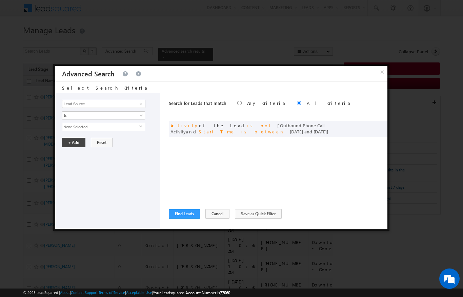
click at [70, 128] on span "None Selected" at bounding box center [100, 126] width 77 height 7
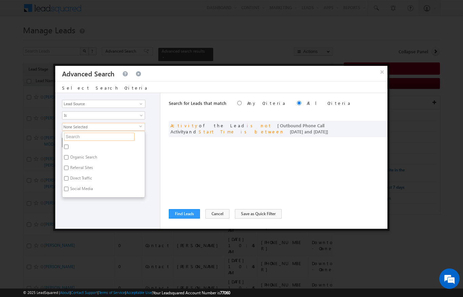
click at [77, 136] on input "text" at bounding box center [99, 137] width 71 height 8
click at [68, 143] on label "Arabian Ranches" at bounding box center [84, 147] width 44 height 11
click at [68, 144] on input "Arabian Ranches" at bounding box center [66, 146] width 4 height 4
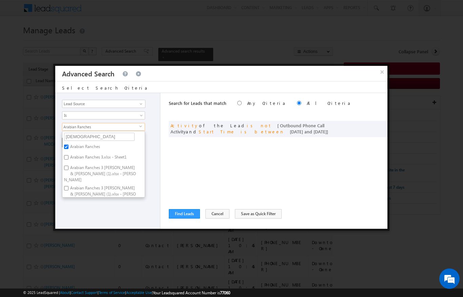
click at [68, 155] on input "Arabian Ranches 3.xlsx - Sheet1" at bounding box center [66, 157] width 4 height 4
click at [69, 167] on input "Arabian Ranches 3 [PERSON_NAME] & [PERSON_NAME] (1).xlsx - [PERSON_NAME]" at bounding box center [66, 168] width 4 height 4
click at [65, 186] on input "Arabian Ranches 3 [PERSON_NAME] & [PERSON_NAME] (1).xlsx - [PERSON_NAME]" at bounding box center [66, 188] width 4 height 4
click at [68, 164] on input "Arabian Ranches 3 [PERSON_NAME] & [PERSON_NAME].xlsx - [PERSON_NAME]" at bounding box center [66, 166] width 4 height 4
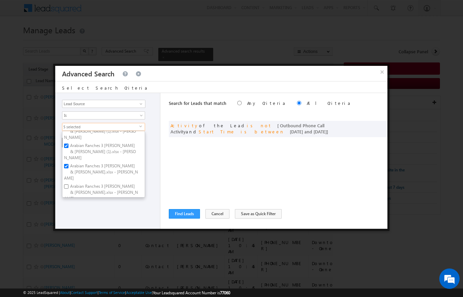
click at [68, 184] on input "Arabian Ranches 3 [PERSON_NAME] & [PERSON_NAME].xlsx - [PERSON_NAME]" at bounding box center [66, 186] width 4 height 4
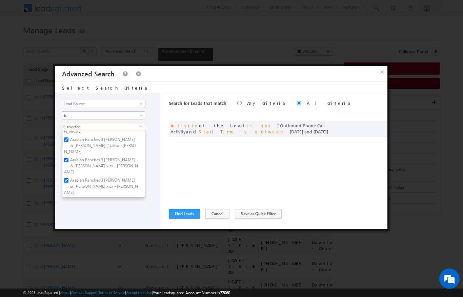
scroll to position [48, 0]
click at [68, 199] on input "Arabian Ranches New" at bounding box center [66, 201] width 4 height 4
click at [68, 209] on input "arabian ranches 123 transfers till [DATE]" at bounding box center [66, 211] width 4 height 4
click at [67, 209] on input "arabian ranches 123 transfers till [DATE]" at bounding box center [66, 211] width 4 height 4
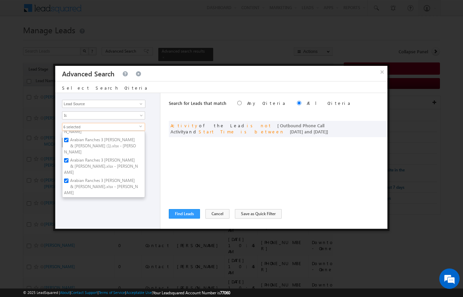
click at [66, 199] on input "Arabian Ranches New" at bounding box center [66, 201] width 4 height 4
click at [68, 209] on input "arabian ranches 123 transfers till [DATE]" at bounding box center [66, 211] width 4 height 4
click at [76, 211] on div "Opportunity Type Lead Activity Task Sales Group Prospect Id Address 1 Address 2…" at bounding box center [107, 161] width 105 height 136
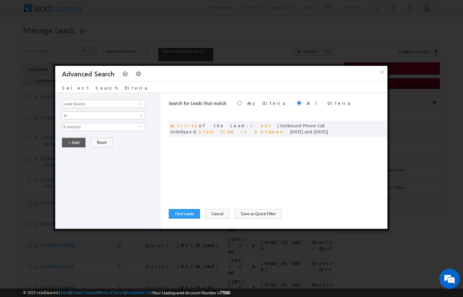
click at [72, 141] on button "+ Add" at bounding box center [73, 142] width 23 height 9
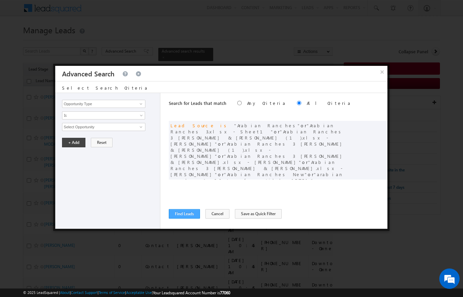
click at [188, 215] on button "Find Leads" at bounding box center [184, 213] width 31 height 9
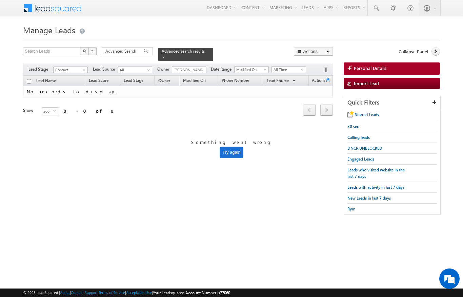
click at [199, 63] on div "Filters Lead Stage Contact Contact Lead Source All All Owner Any Any Current Us…" at bounding box center [178, 69] width 310 height 13
click at [201, 67] on span at bounding box center [202, 69] width 5 height 5
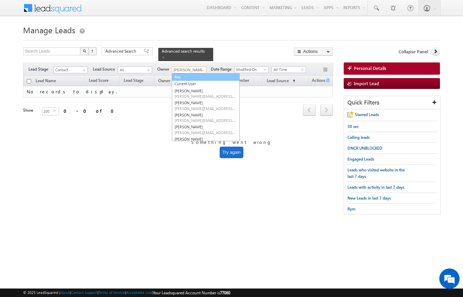
click at [177, 73] on link "Any" at bounding box center [206, 77] width 68 height 8
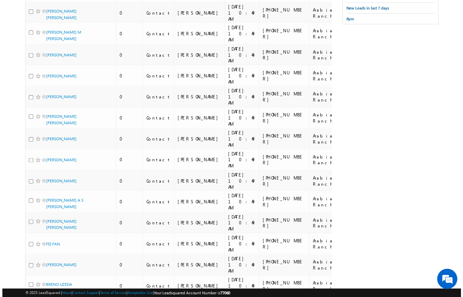
scroll to position [0, 0]
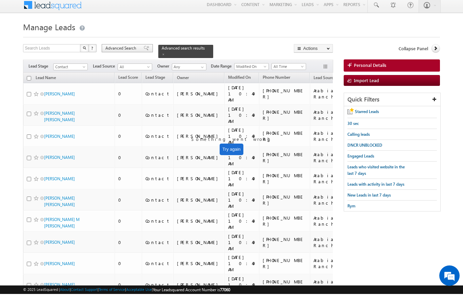
click at [125, 48] on span "Advanced Search" at bounding box center [121, 51] width 33 height 6
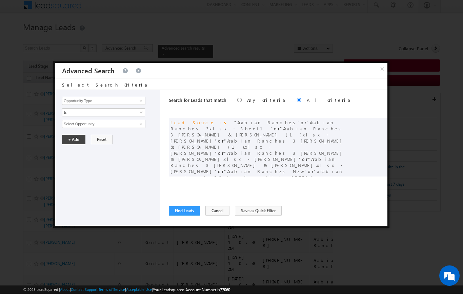
scroll to position [3, 0]
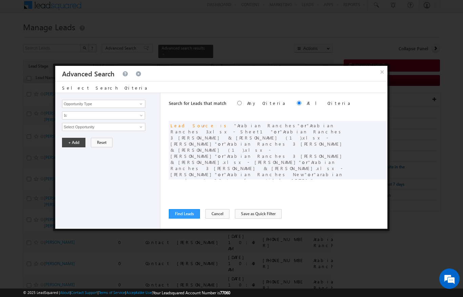
click at [380, 189] on span at bounding box center [380, 191] width 5 height 5
click at [190, 212] on button "Find Leads" at bounding box center [184, 213] width 31 height 9
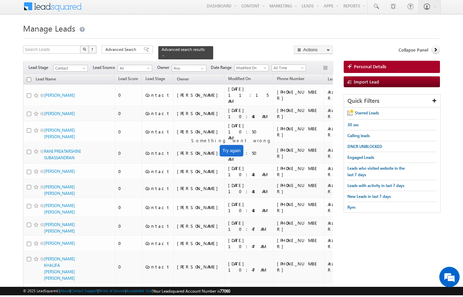
scroll to position [2, 0]
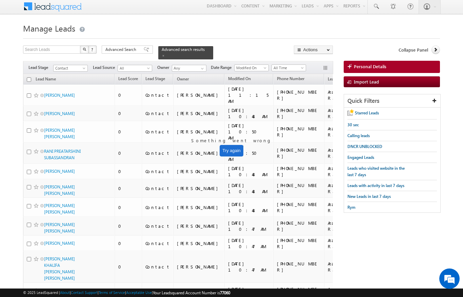
click at [29, 77] on input "checkbox" at bounding box center [29, 79] width 4 height 4
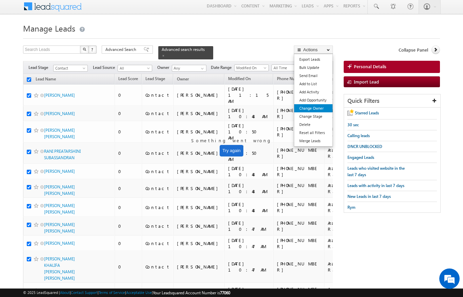
click at [317, 110] on link "Change Owner" at bounding box center [313, 108] width 38 height 8
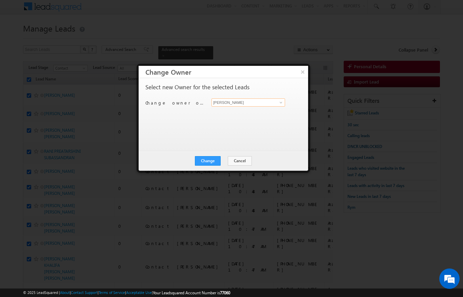
click at [274, 100] on input "[PERSON_NAME]" at bounding box center [249, 102] width 74 height 8
click at [263, 111] on link "[PERSON_NAME] [PERSON_NAME][EMAIL_ADDRESS][DOMAIN_NAME]" at bounding box center [249, 112] width 74 height 13
click at [212, 162] on button "Change" at bounding box center [208, 160] width 26 height 9
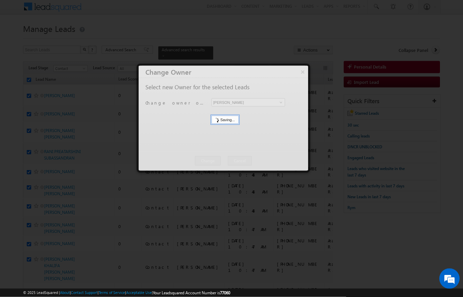
scroll to position [2, 0]
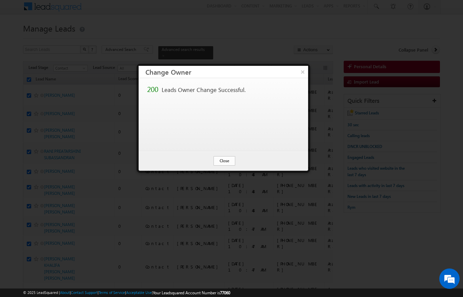
click at [227, 157] on button "Close" at bounding box center [225, 160] width 22 height 9
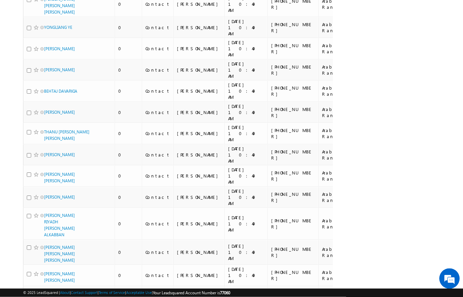
scroll to position [0, 0]
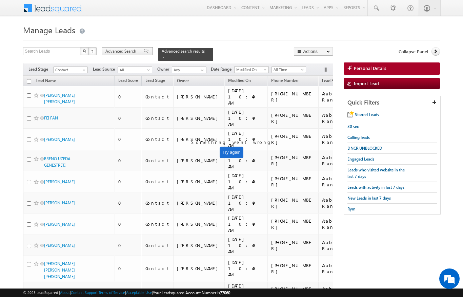
click at [123, 51] on span "Advanced Search" at bounding box center [121, 51] width 33 height 6
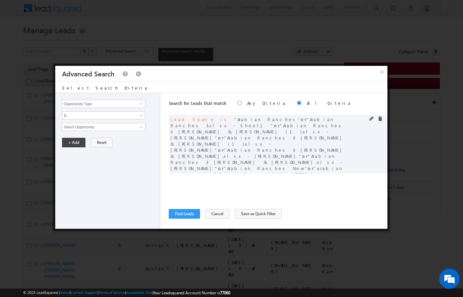
click at [381, 121] on span at bounding box center [380, 118] width 5 height 5
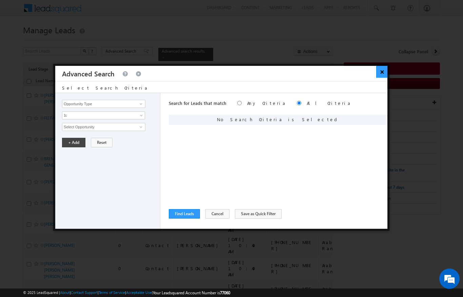
click at [383, 72] on button "×" at bounding box center [381, 72] width 11 height 12
